Goal: Find specific page/section: Find specific page/section

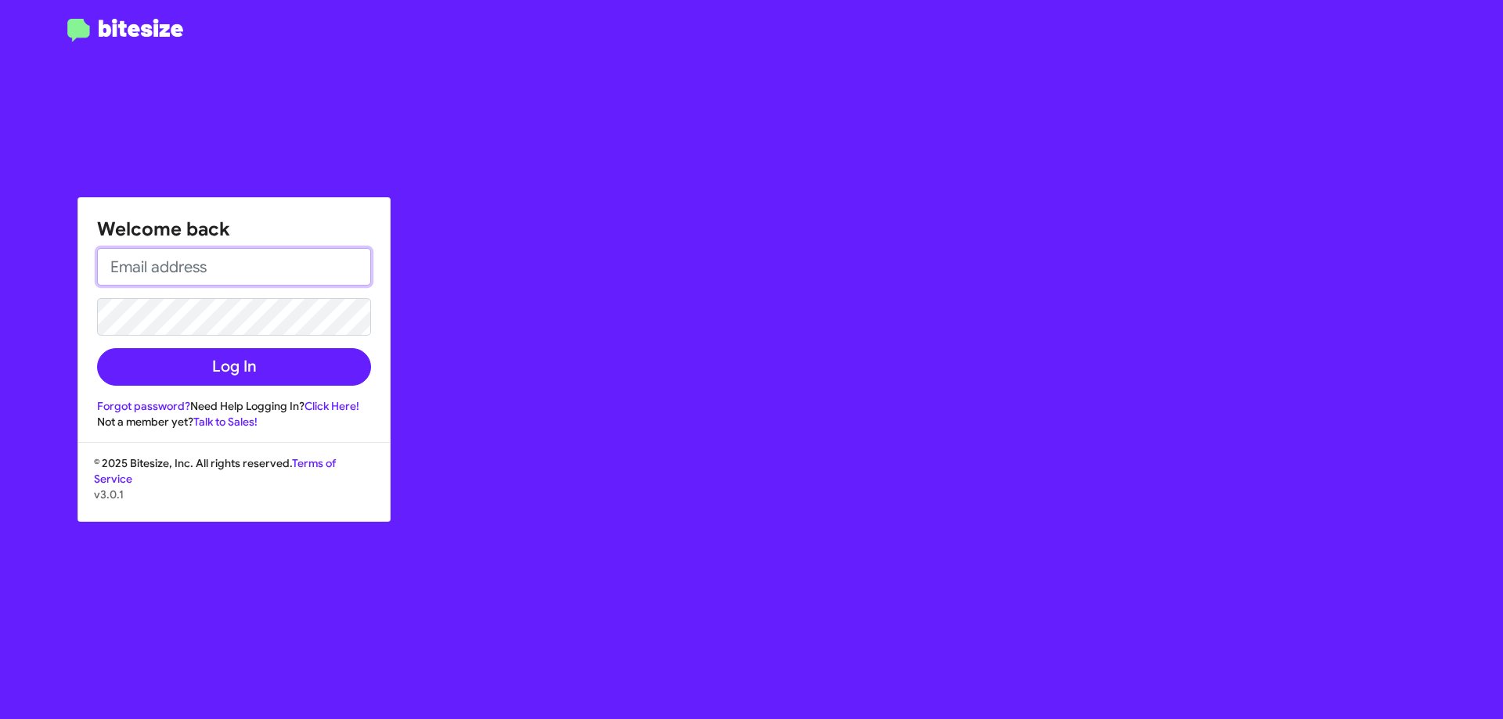
click at [186, 265] on input "email" at bounding box center [234, 267] width 274 height 38
click at [97, 348] on button "Log In" at bounding box center [234, 367] width 274 height 38
type input "[EMAIL_ADDRESS][DOMAIN_NAME]"
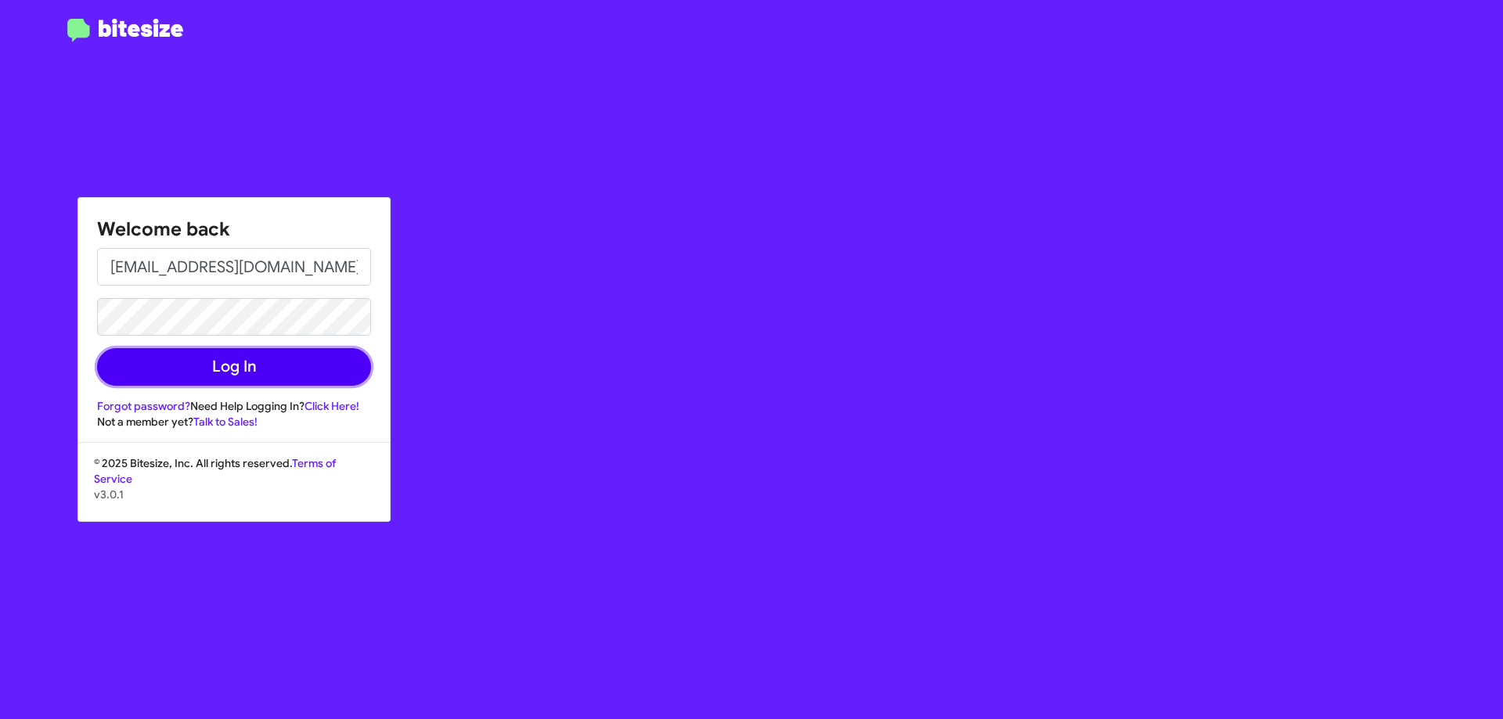
click at [280, 360] on button "Log In" at bounding box center [234, 367] width 274 height 38
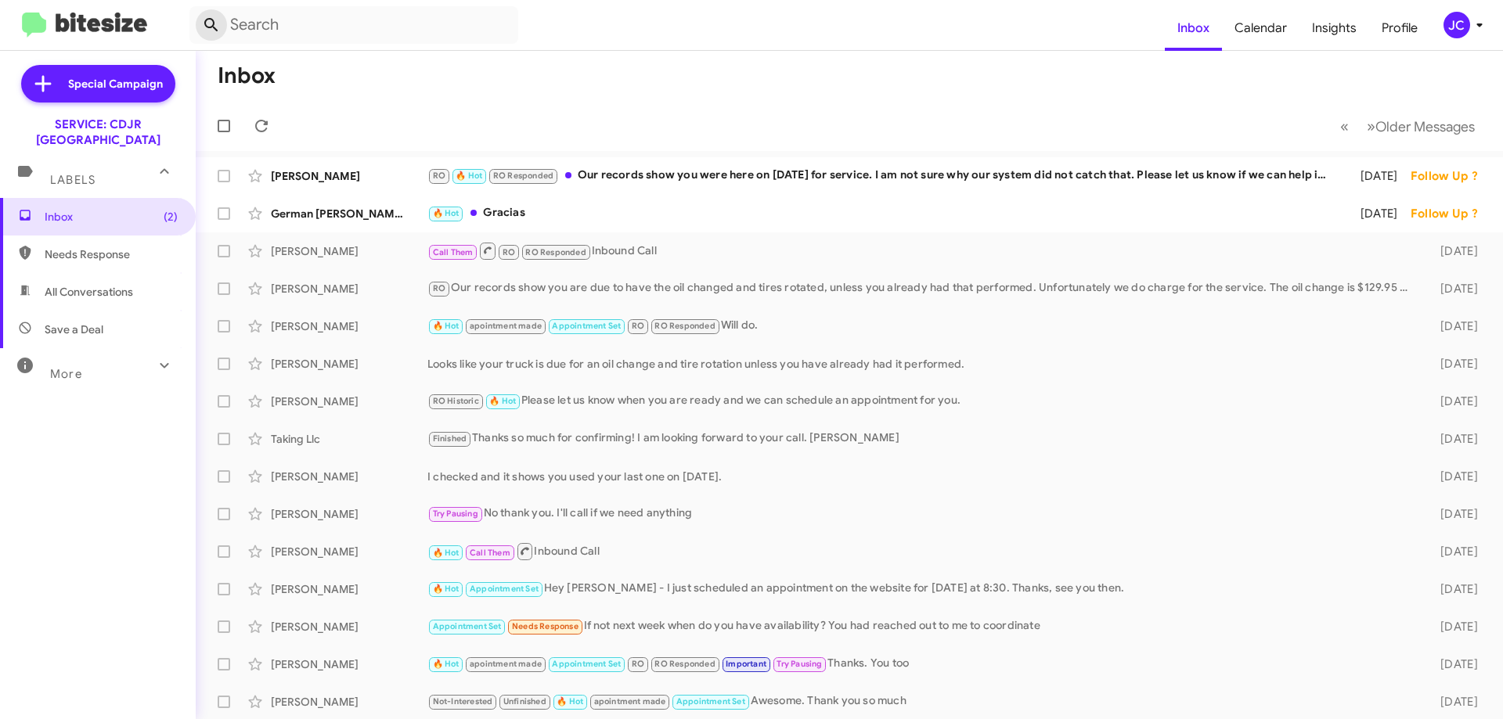
click at [226, 16] on span at bounding box center [211, 25] width 31 height 19
click at [232, 20] on input "text" at bounding box center [353, 25] width 329 height 38
type input "[PERSON_NAME]"
click at [196, 9] on button at bounding box center [211, 24] width 31 height 31
